Goal: Information Seeking & Learning: Learn about a topic

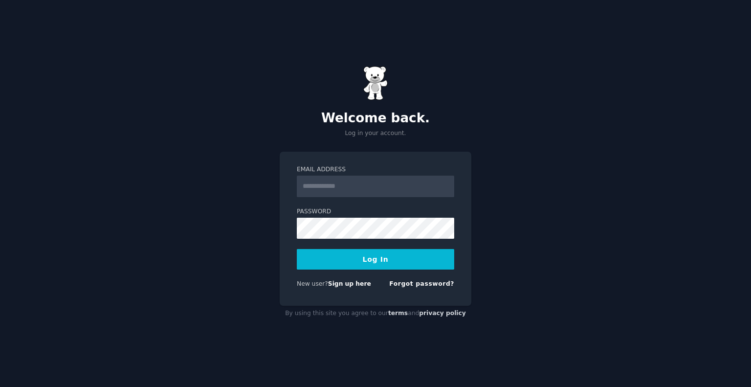
click at [395, 188] on input "Email Address" at bounding box center [375, 187] width 157 height 22
type input "**********"
click at [334, 256] on button "Log In" at bounding box center [375, 259] width 157 height 21
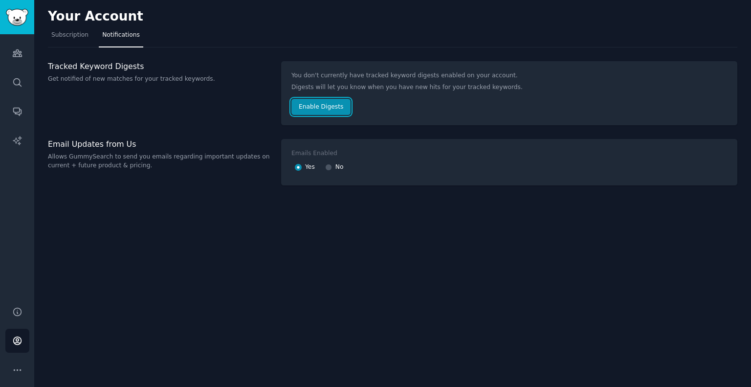
click at [302, 99] on button "Enable Digests" at bounding box center [320, 107] width 59 height 17
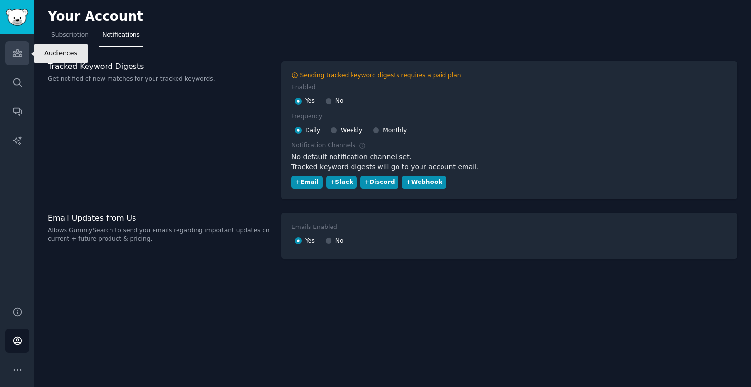
click at [15, 46] on link "Audiences" at bounding box center [17, 53] width 24 height 24
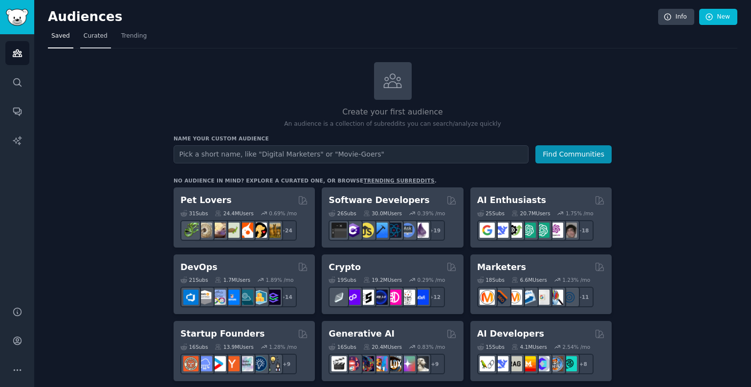
click at [90, 38] on span "Curated" at bounding box center [96, 36] width 24 height 9
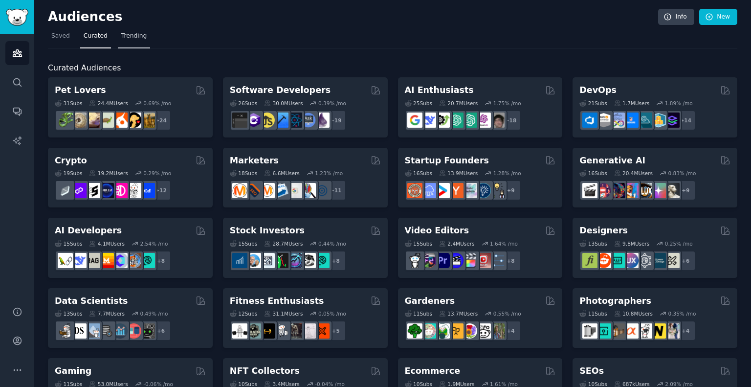
click at [136, 41] on link "Trending" at bounding box center [134, 38] width 32 height 20
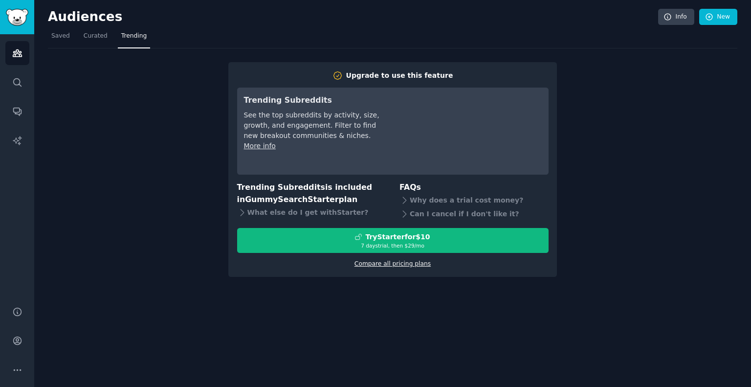
click at [383, 264] on link "Compare all pricing plans" at bounding box center [392, 263] width 76 height 7
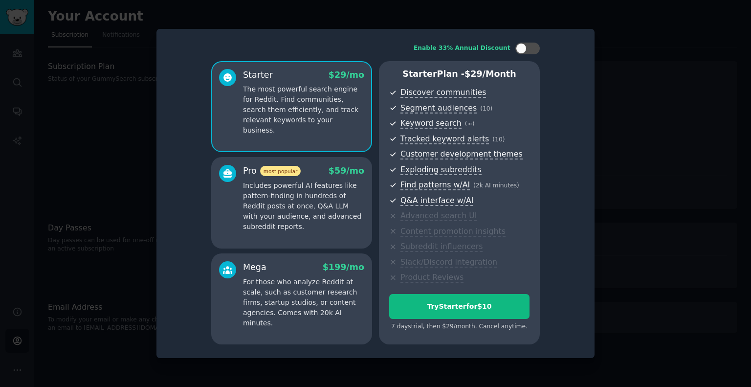
click at [99, 143] on div at bounding box center [375, 193] width 751 height 387
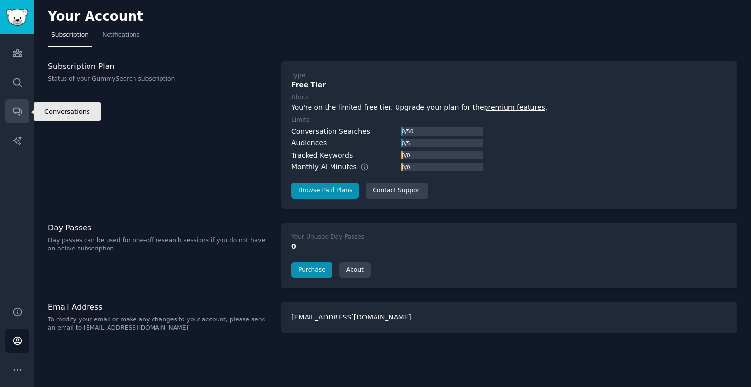
click at [18, 109] on icon "Sidebar" at bounding box center [17, 111] width 10 height 10
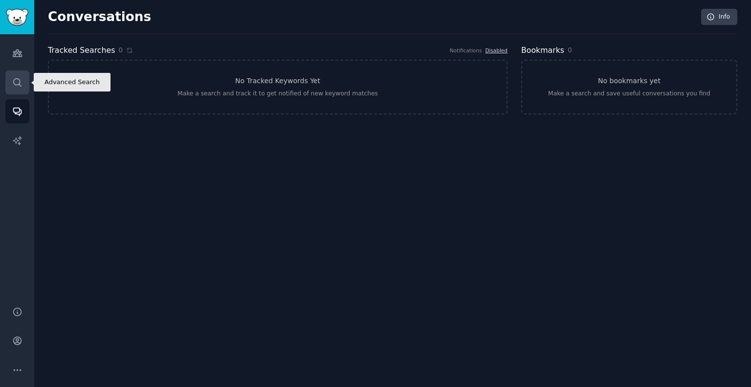
click at [17, 83] on icon "Sidebar" at bounding box center [17, 82] width 10 height 10
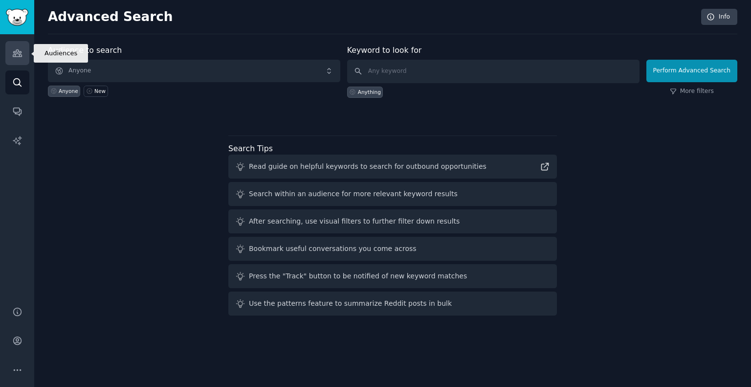
click at [16, 54] on icon "Sidebar" at bounding box center [17, 53] width 10 height 10
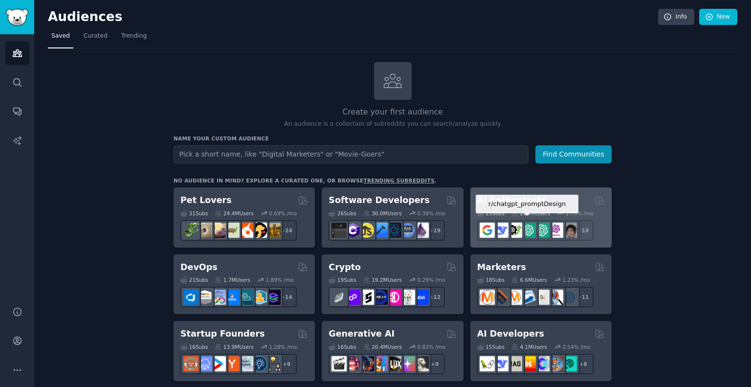
click at [534, 220] on div at bounding box center [528, 230] width 21 height 21
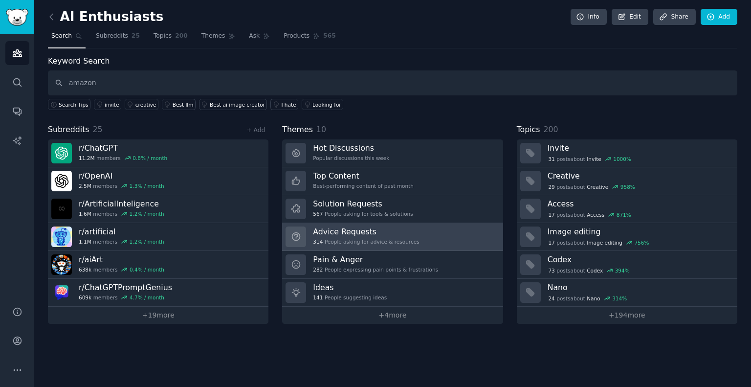
type input "amazon"
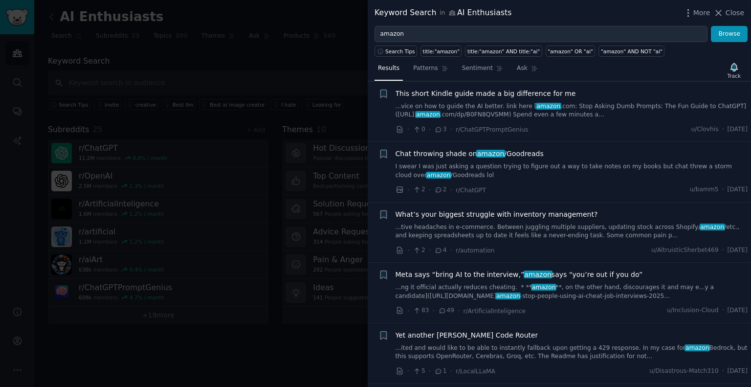
scroll to position [3751, 0]
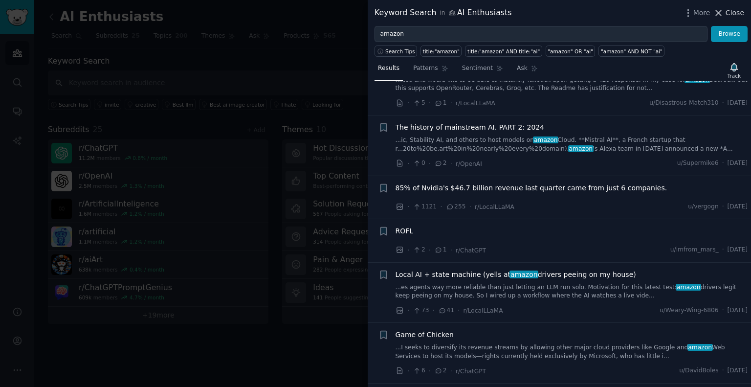
click at [733, 12] on span "Close" at bounding box center [734, 13] width 19 height 10
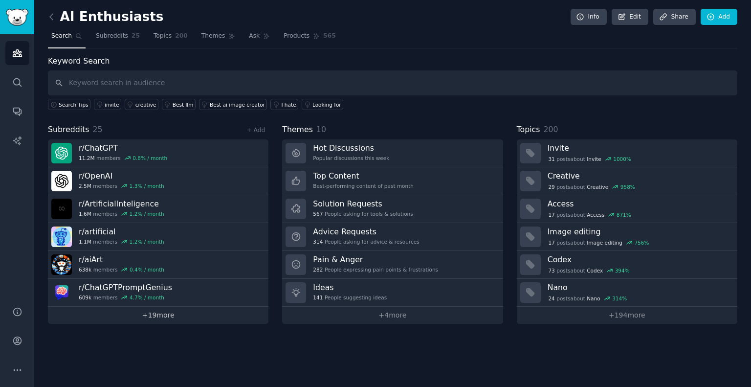
click at [159, 315] on link "+ 19 more" at bounding box center [158, 315] width 220 height 17
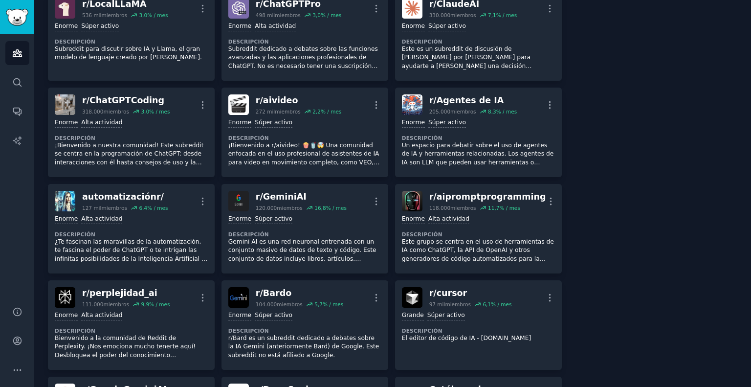
scroll to position [274, 0]
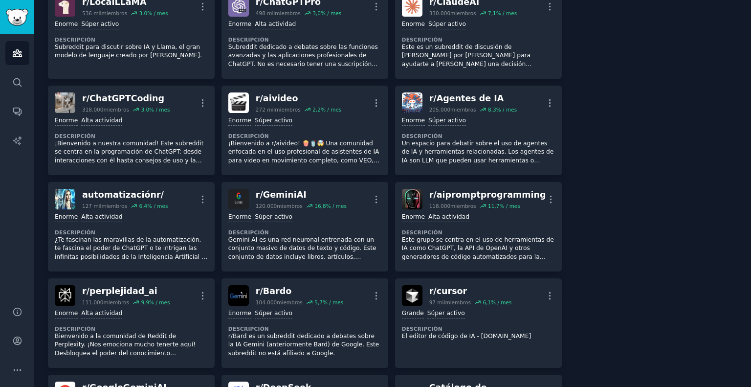
click at [750, 352] on main "Entusiastas de la IA Información Editar Compartir Agregar Buscar Subreddits 25 …" at bounding box center [392, 193] width 717 height 387
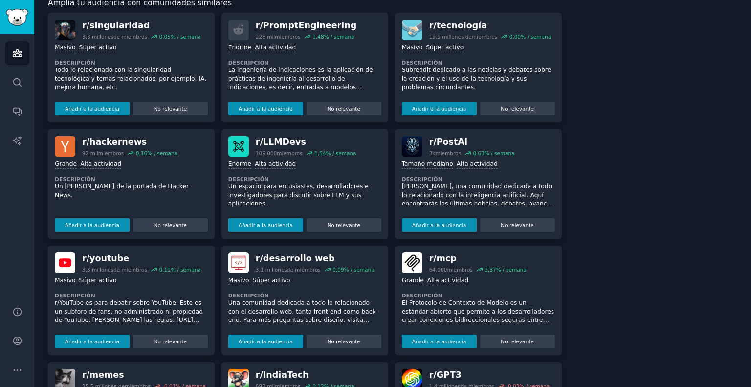
scroll to position [1038, 0]
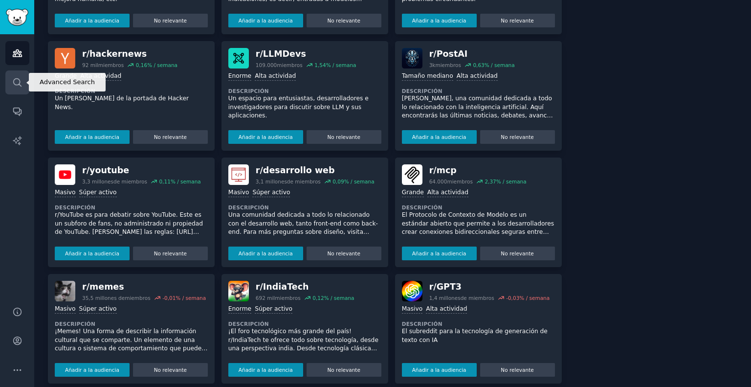
click at [15, 81] on icon "Barra lateral" at bounding box center [17, 82] width 10 height 10
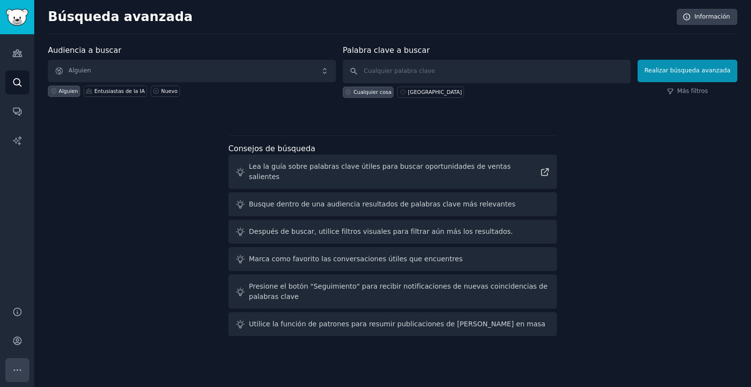
click at [19, 371] on icon "Barra lateral" at bounding box center [17, 370] width 10 height 10
